Goal: Task Accomplishment & Management: Complete application form

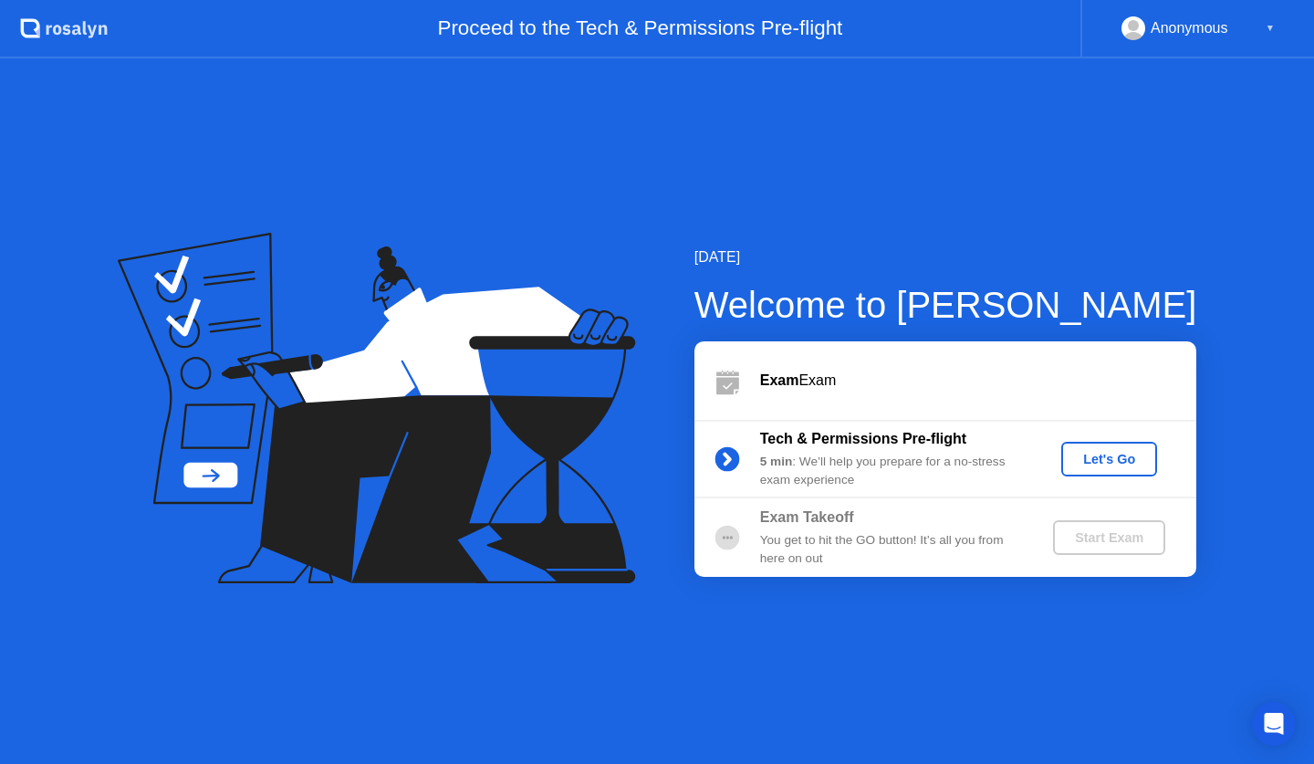
click at [1115, 465] on div "Let's Go" at bounding box center [1108, 459] width 81 height 15
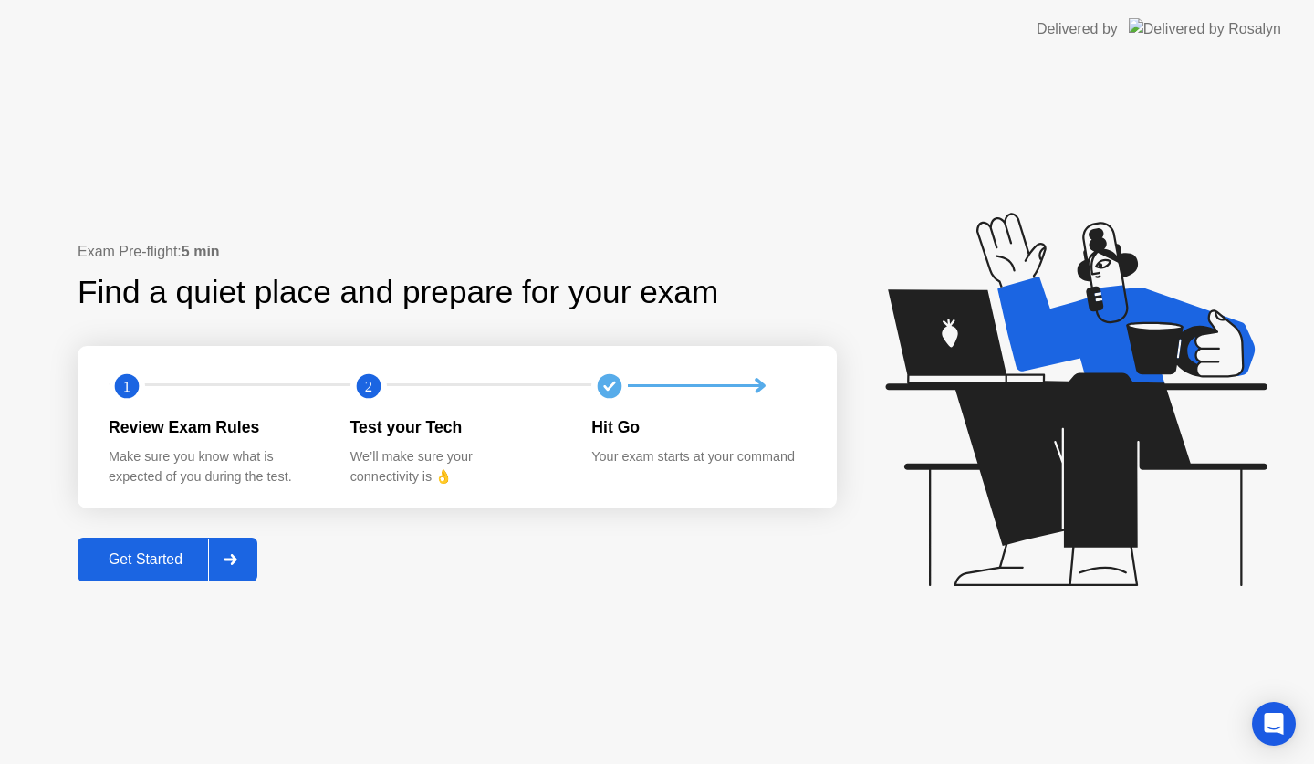
click at [168, 567] on div "Get Started" at bounding box center [145, 559] width 125 height 16
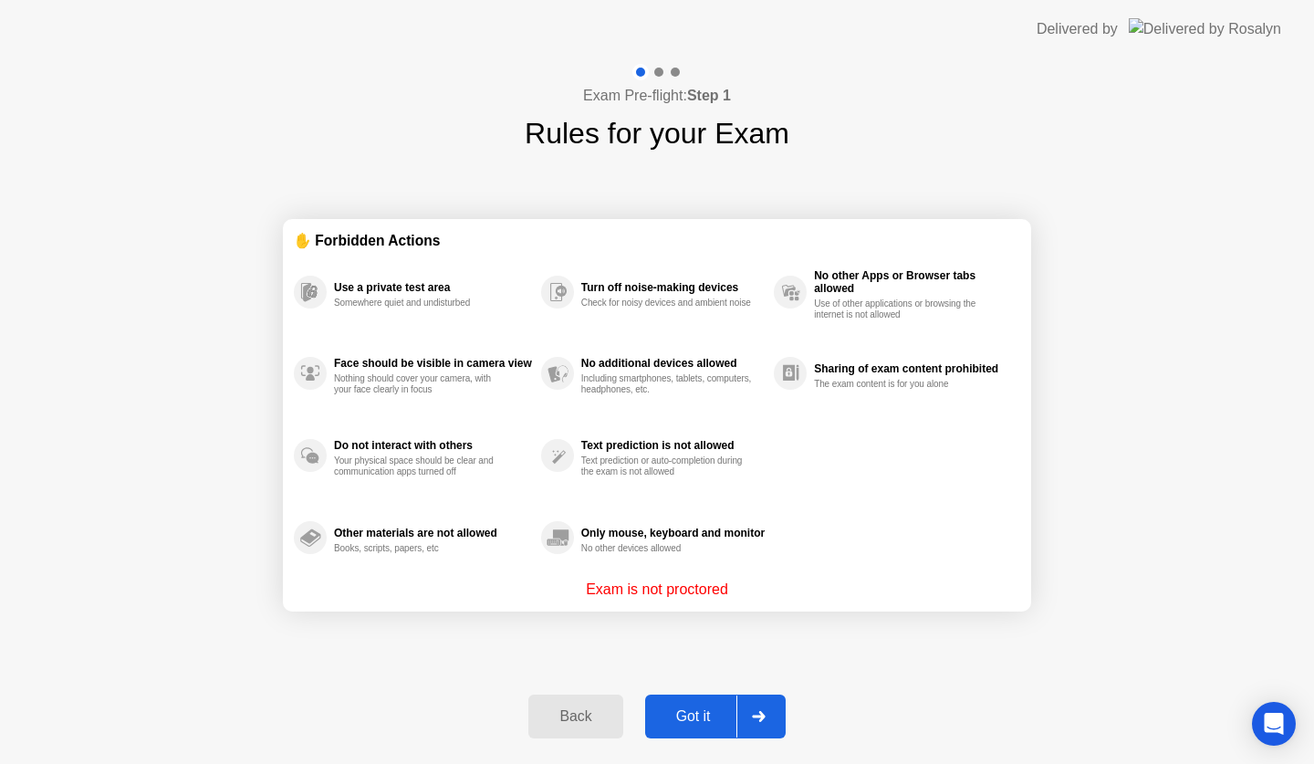
click at [703, 718] on div "Got it" at bounding box center [694, 716] width 86 height 16
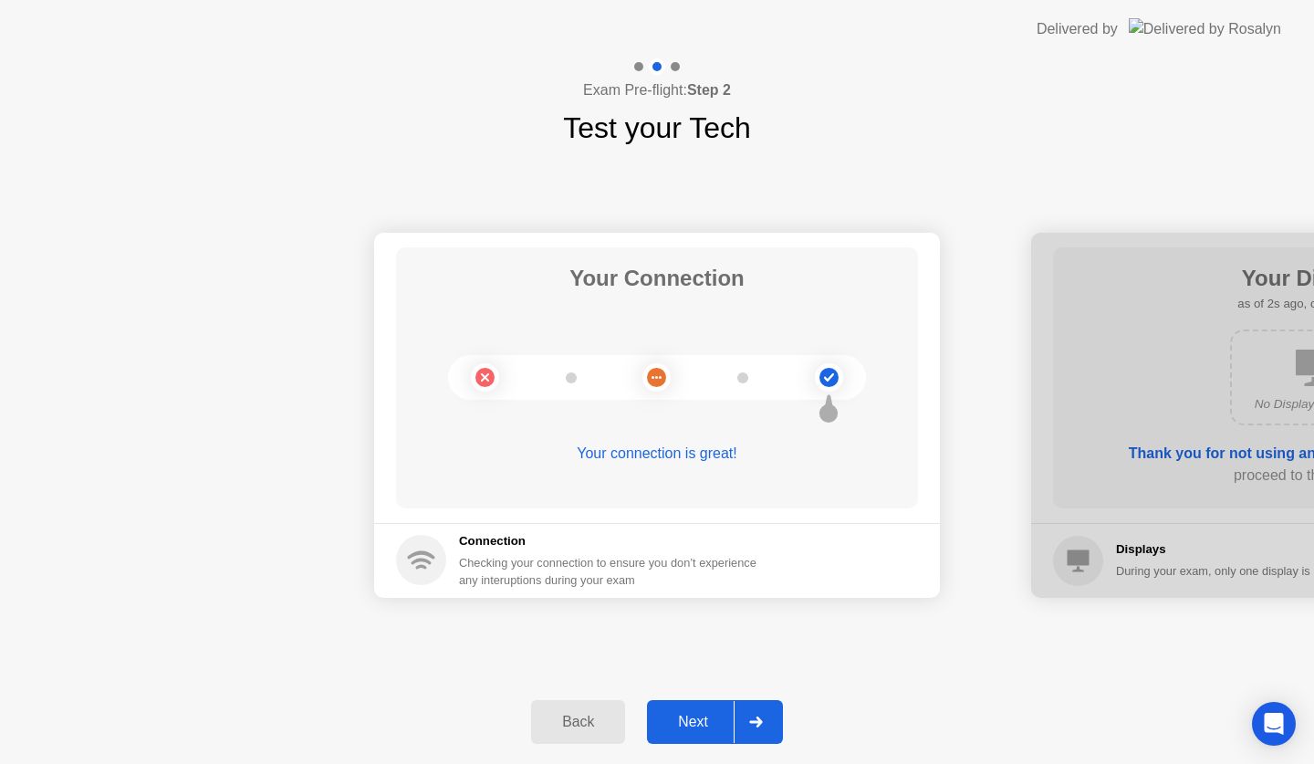
click at [703, 718] on div "Next" at bounding box center [692, 721] width 81 height 16
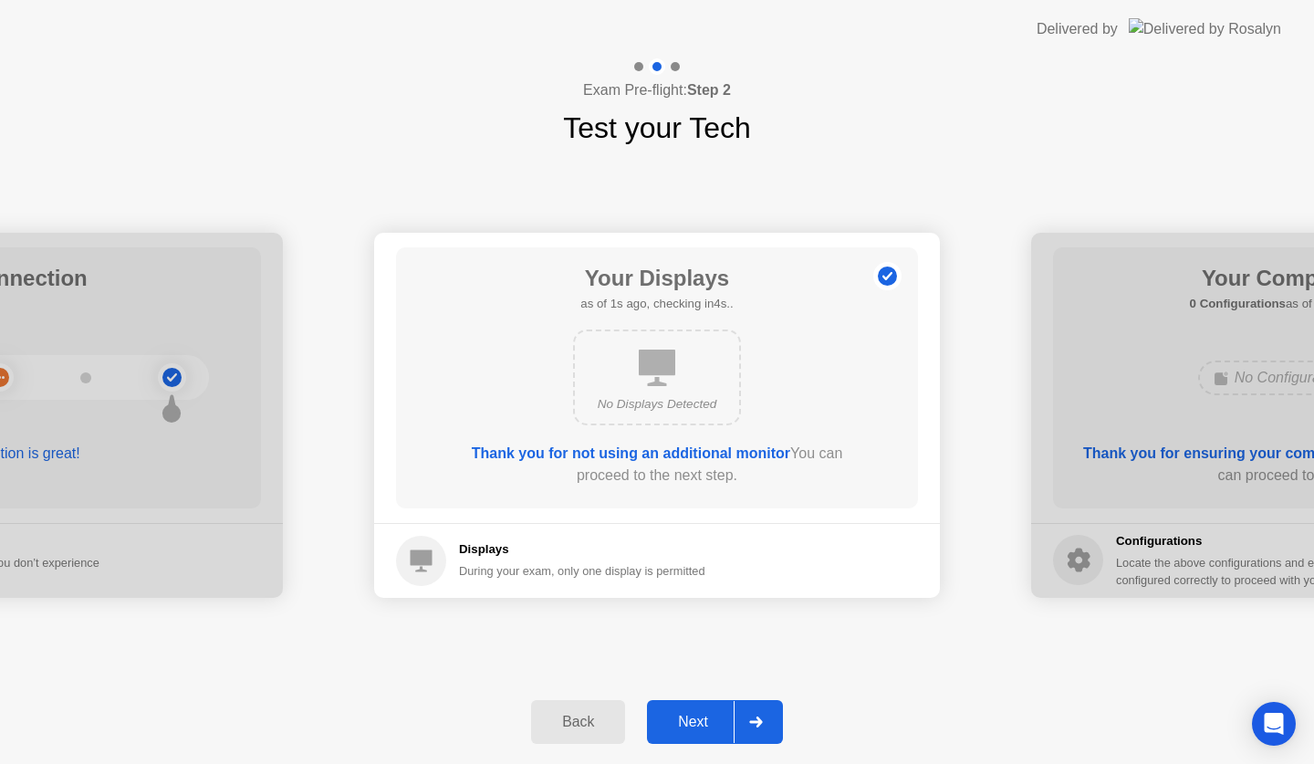
click at [703, 718] on div "Next" at bounding box center [692, 721] width 81 height 16
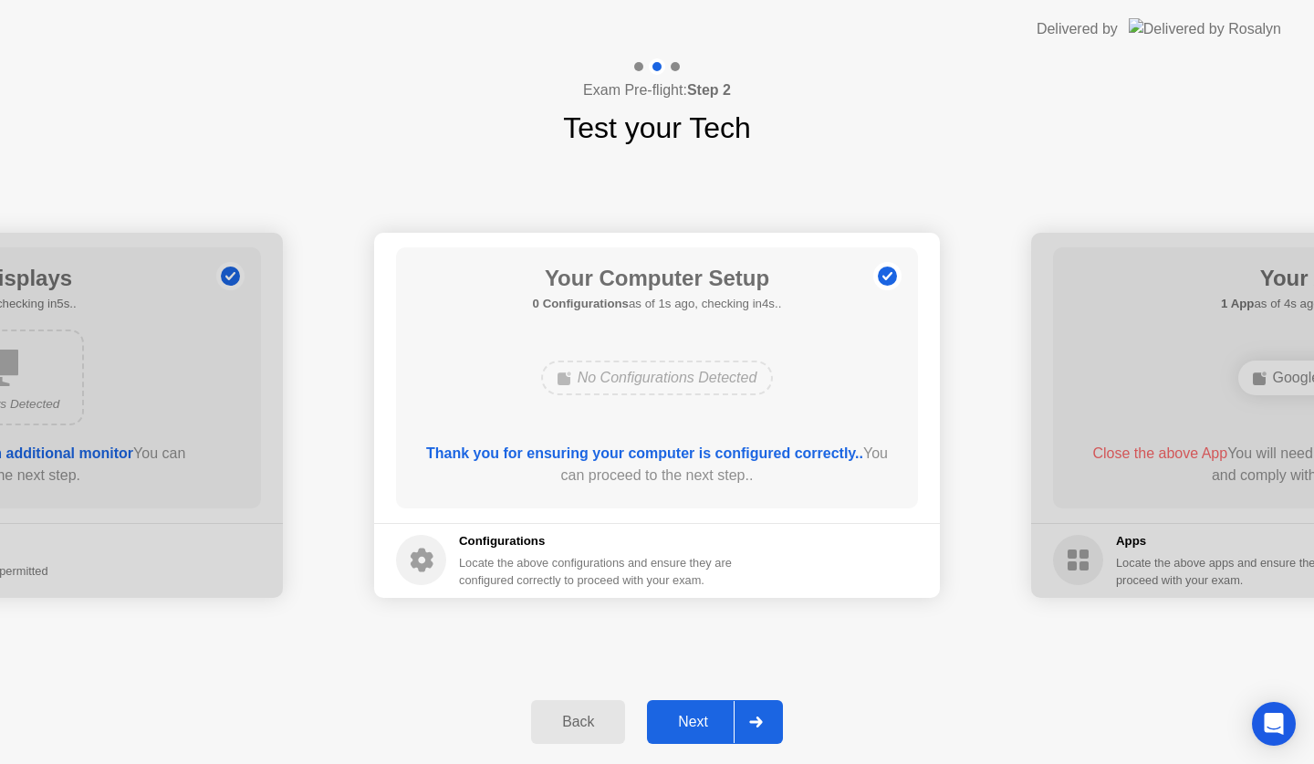
click at [703, 718] on div "Next" at bounding box center [692, 721] width 81 height 16
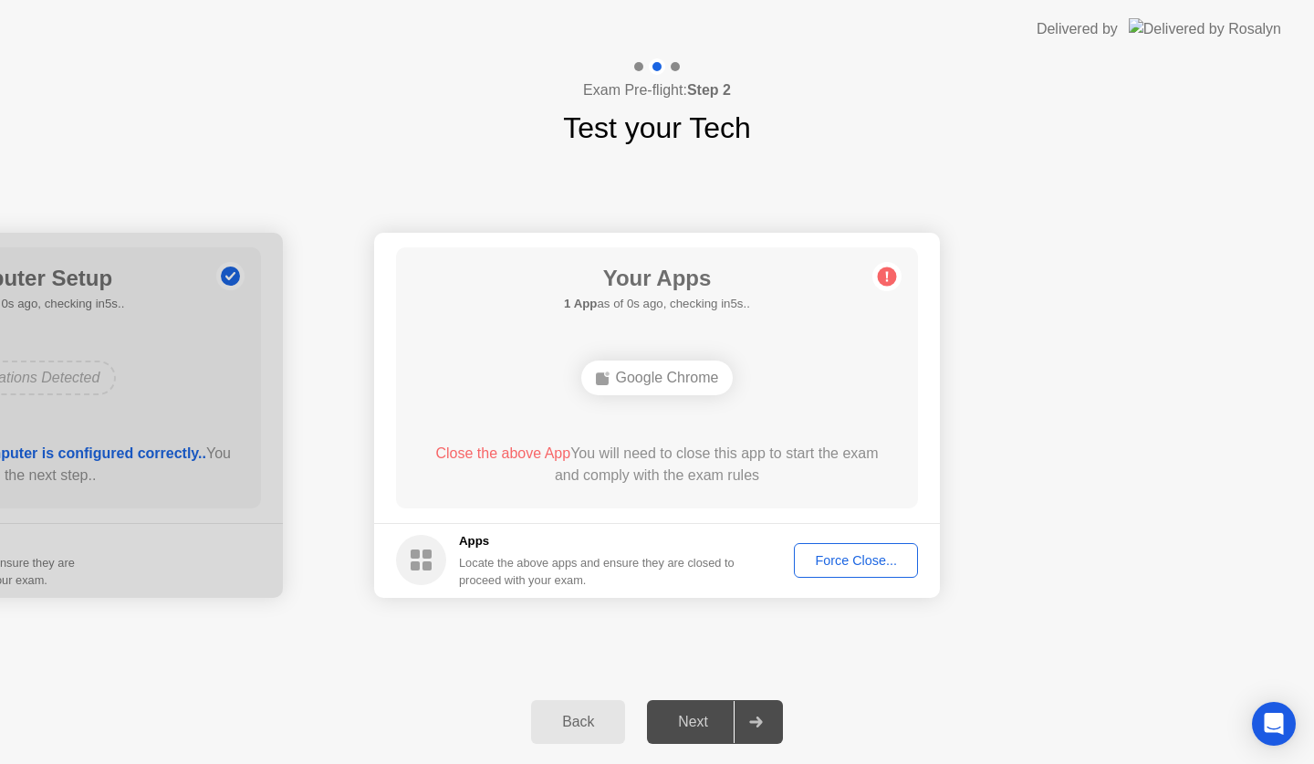
click at [865, 555] on div "Force Close..." at bounding box center [855, 560] width 111 height 15
click at [819, 578] on footer "Apps Locate the above apps and ensure they are closed to proceed with your exam…" at bounding box center [657, 560] width 566 height 75
click at [829, 565] on div "Force Close..." at bounding box center [855, 560] width 111 height 15
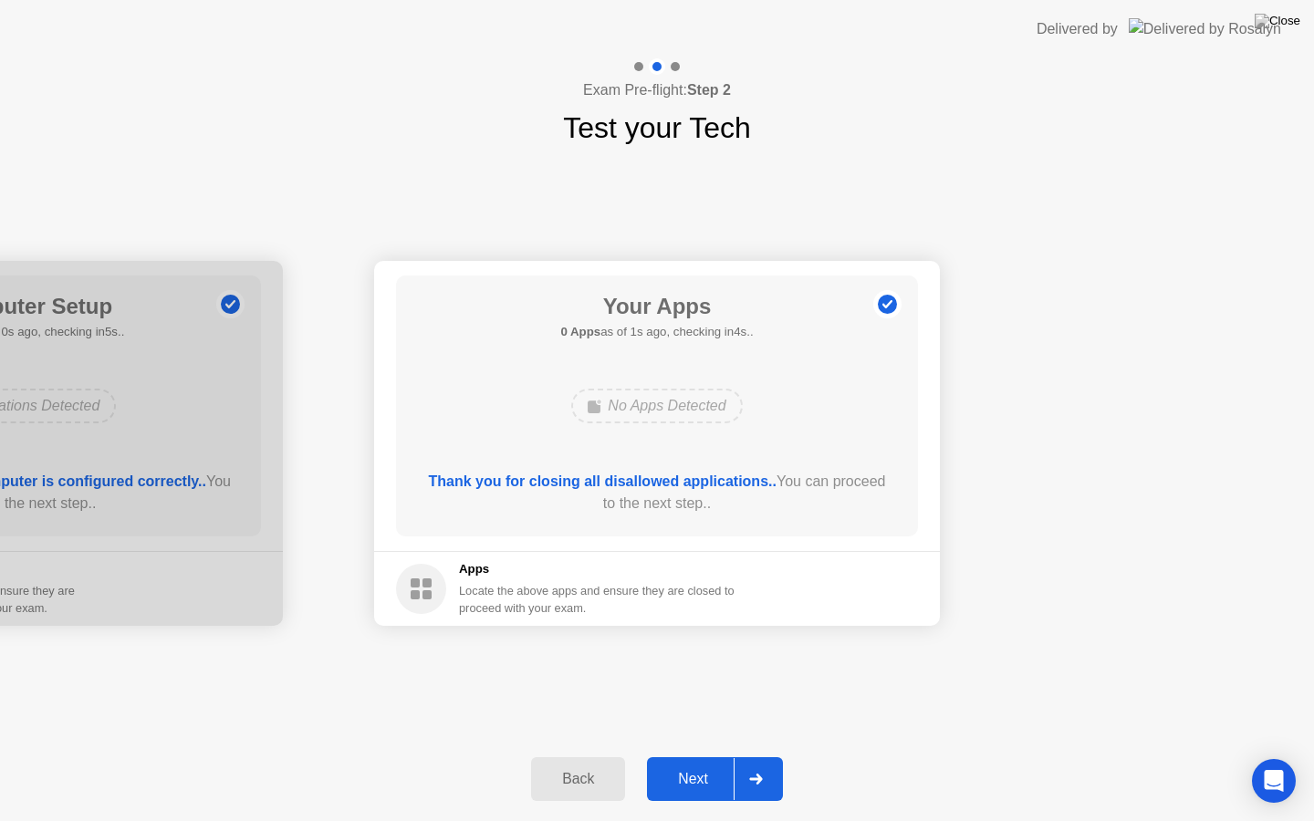
click at [696, 763] on div "Next" at bounding box center [692, 779] width 81 height 16
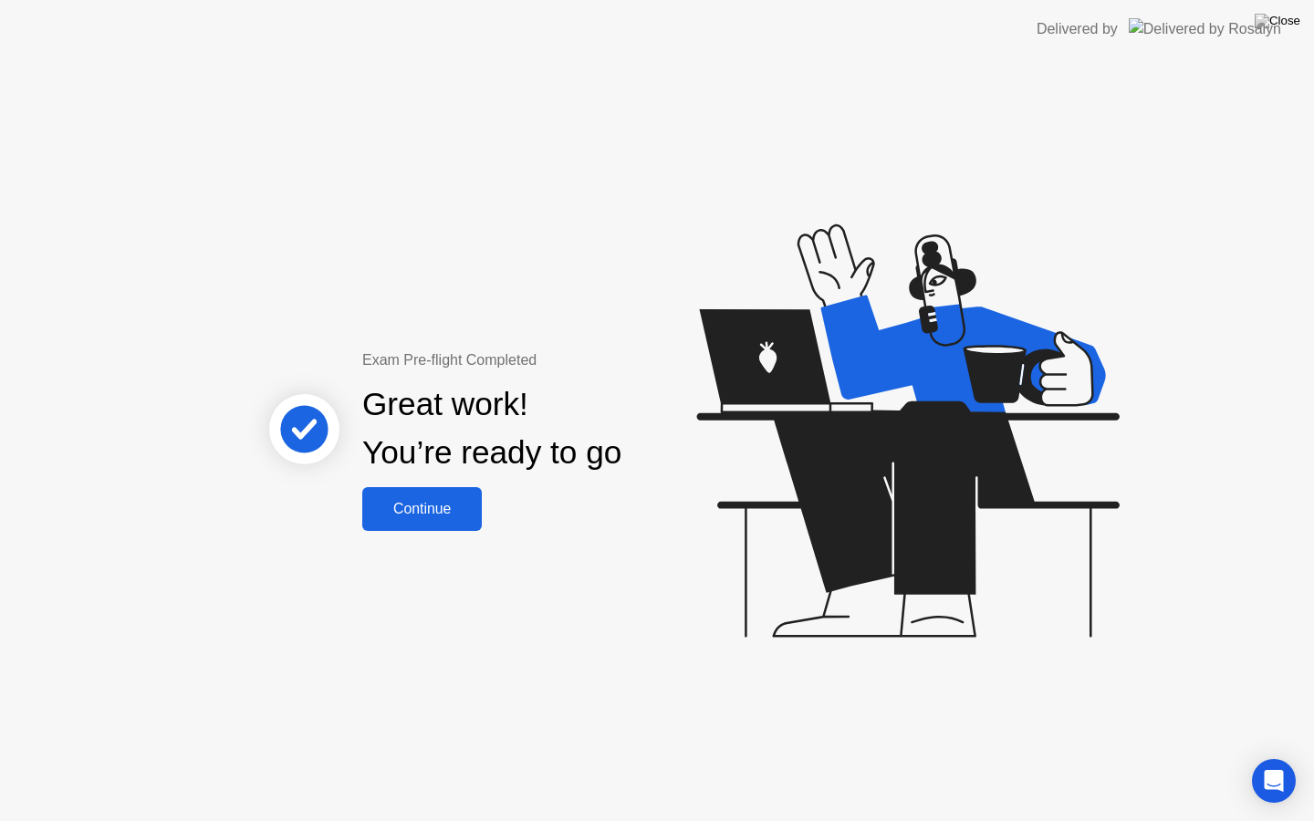
click at [414, 494] on button "Continue" at bounding box center [422, 509] width 120 height 44
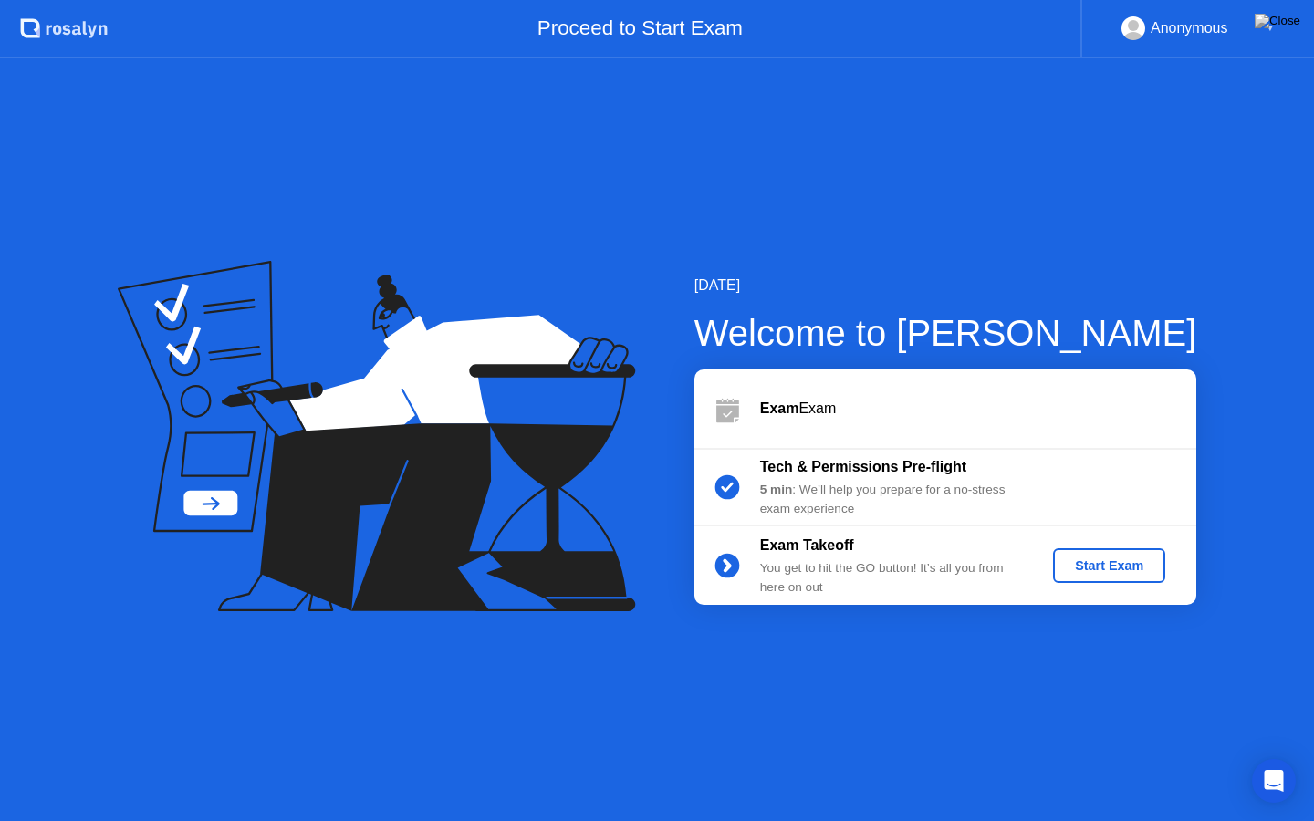
click at [1129, 566] on div "Start Exam" at bounding box center [1109, 565] width 98 height 15
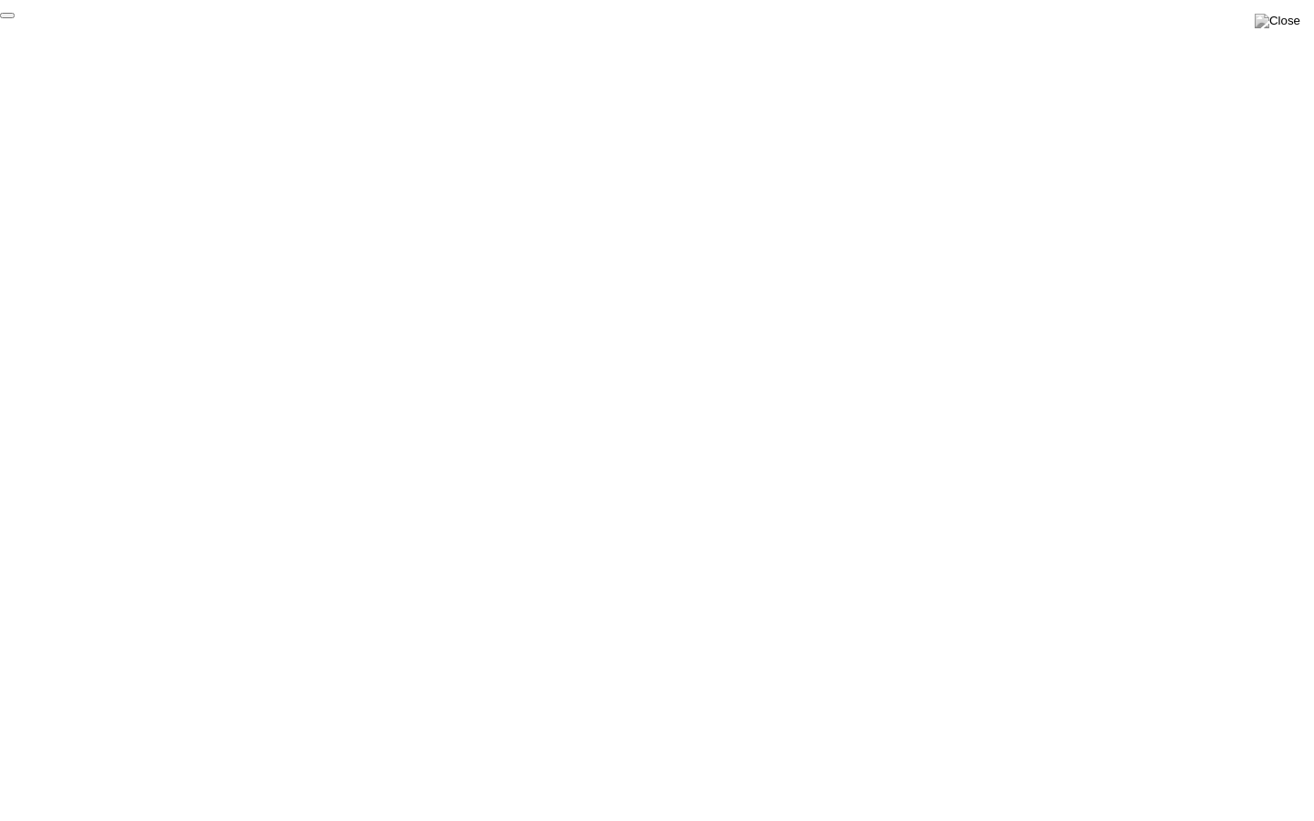
click div "End Proctoring Session"
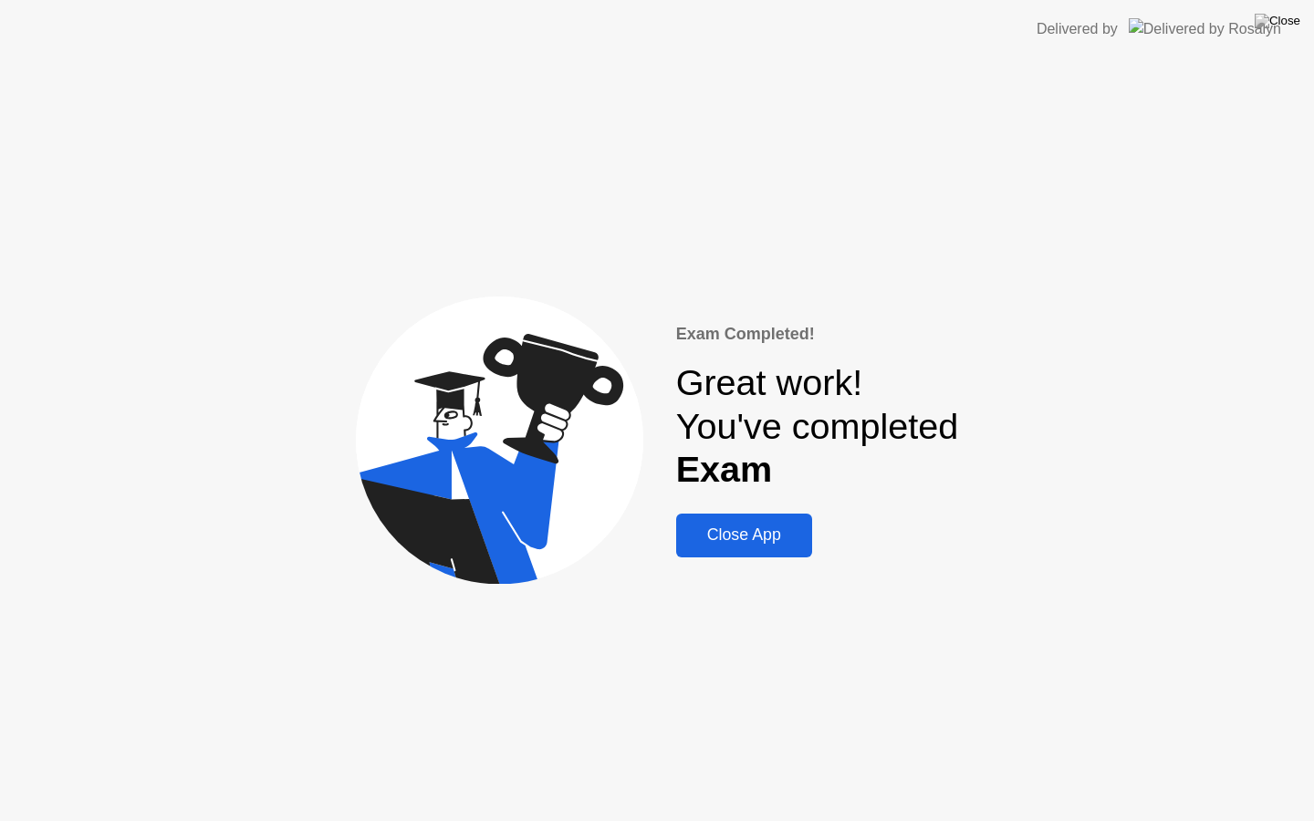
click at [720, 529] on div "Close App" at bounding box center [744, 535] width 125 height 19
